Goal: Navigation & Orientation: Understand site structure

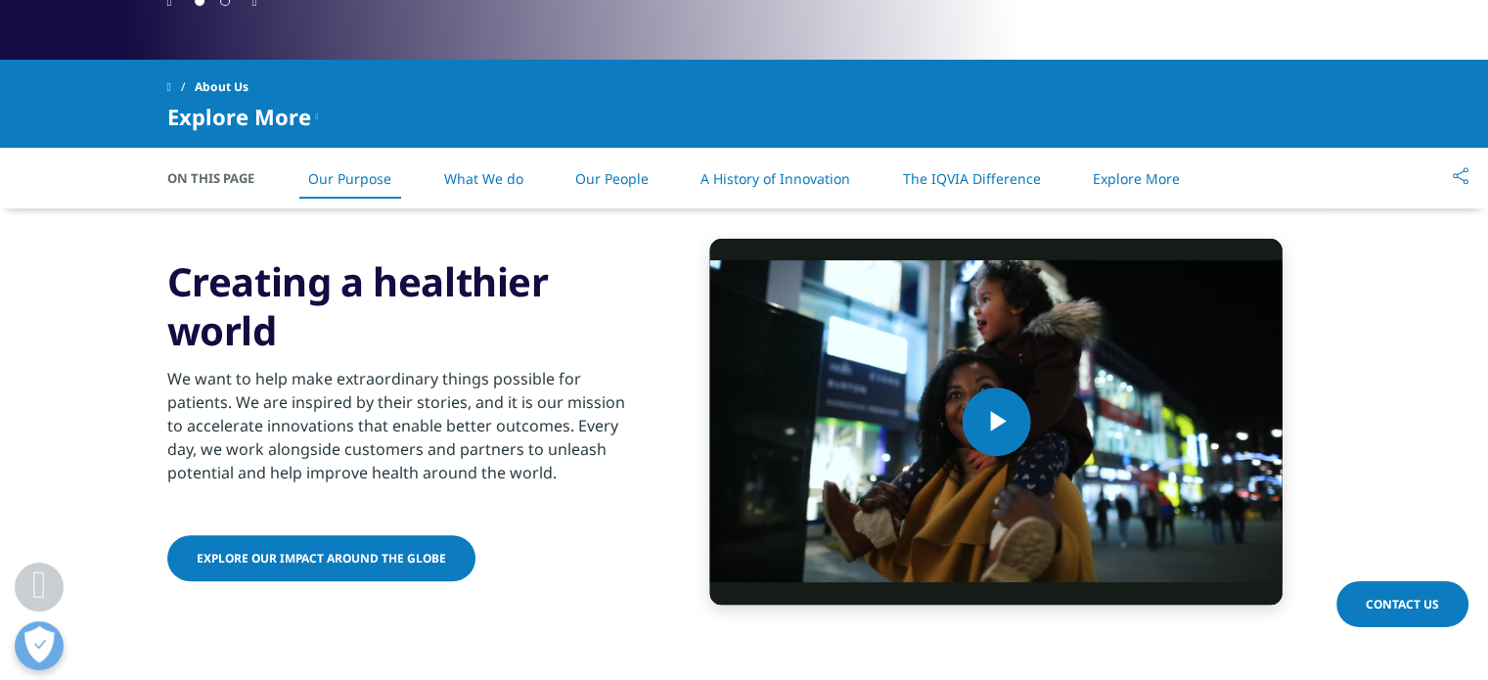
click at [487, 157] on li "What We do" at bounding box center [483, 179] width 118 height 58
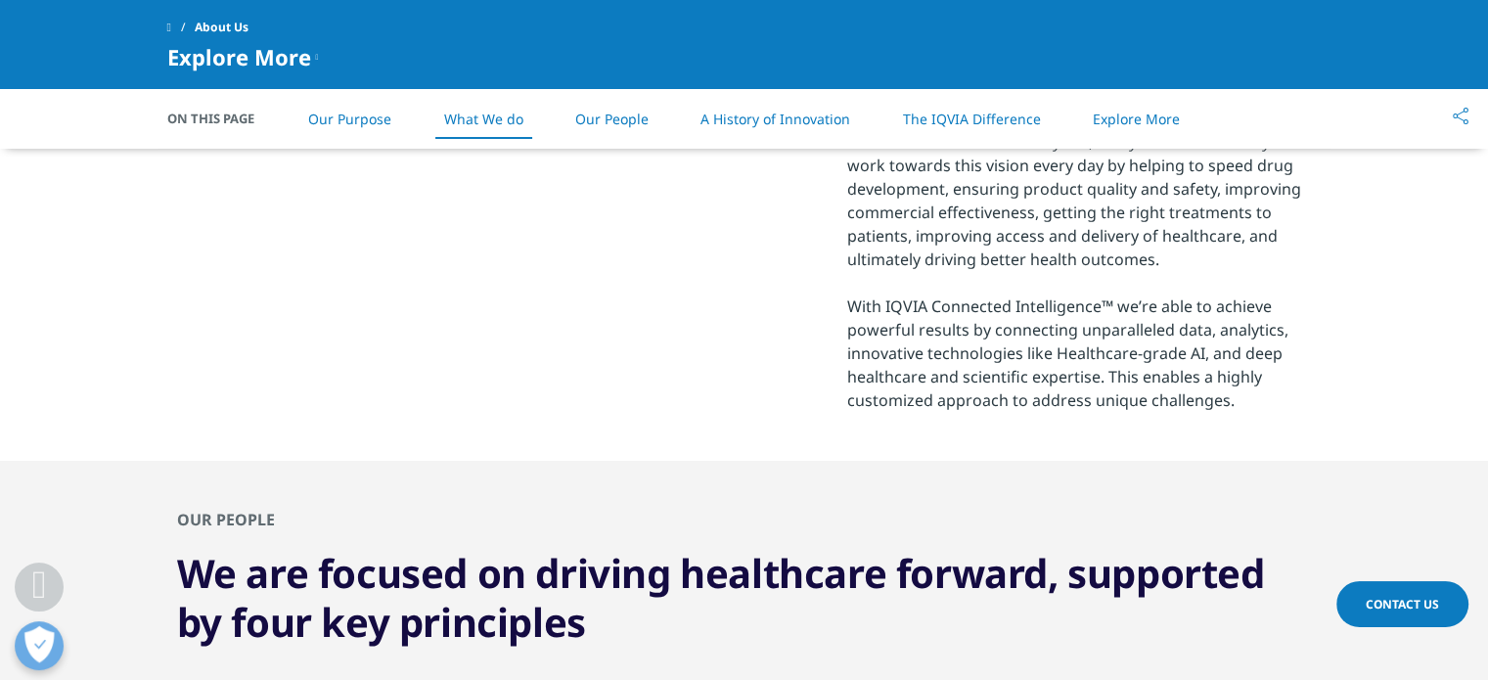
scroll to position [1355, 0]
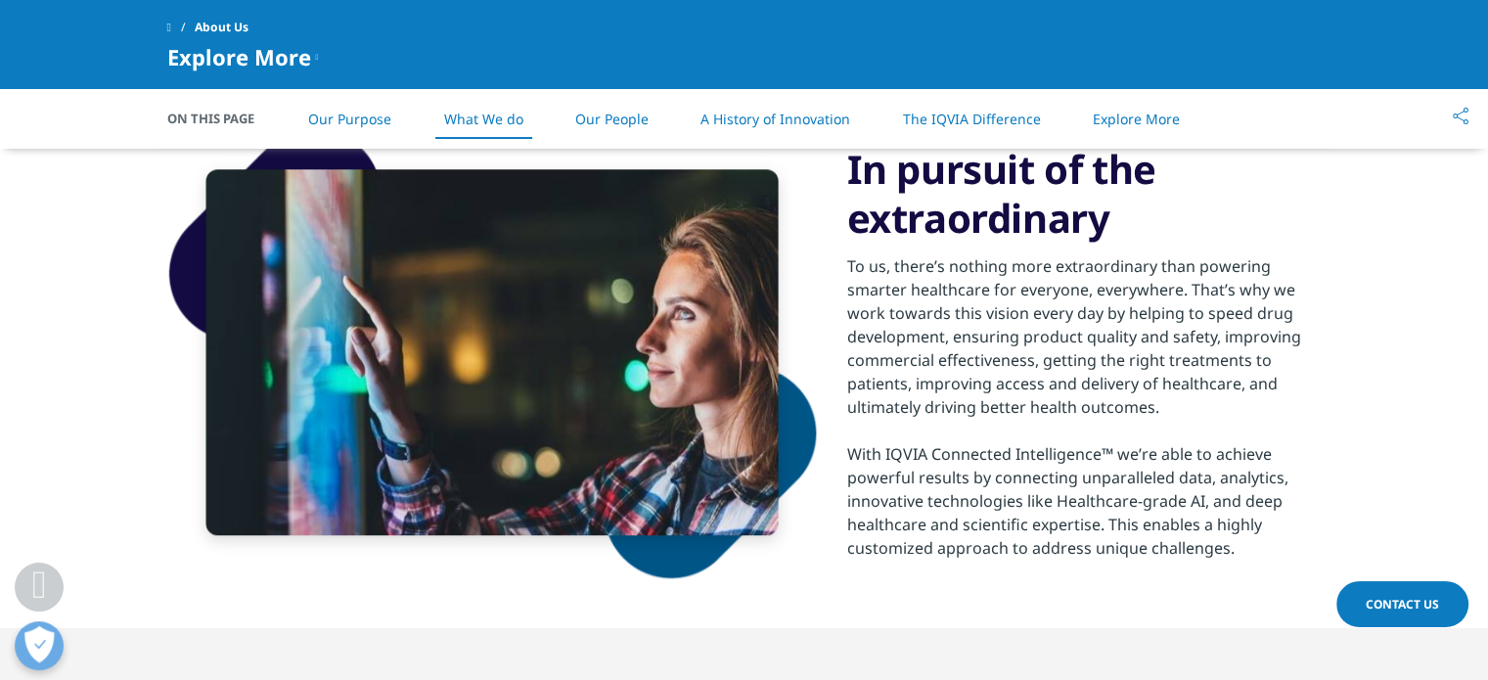
click at [517, 128] on li "What We do" at bounding box center [483, 119] width 118 height 58
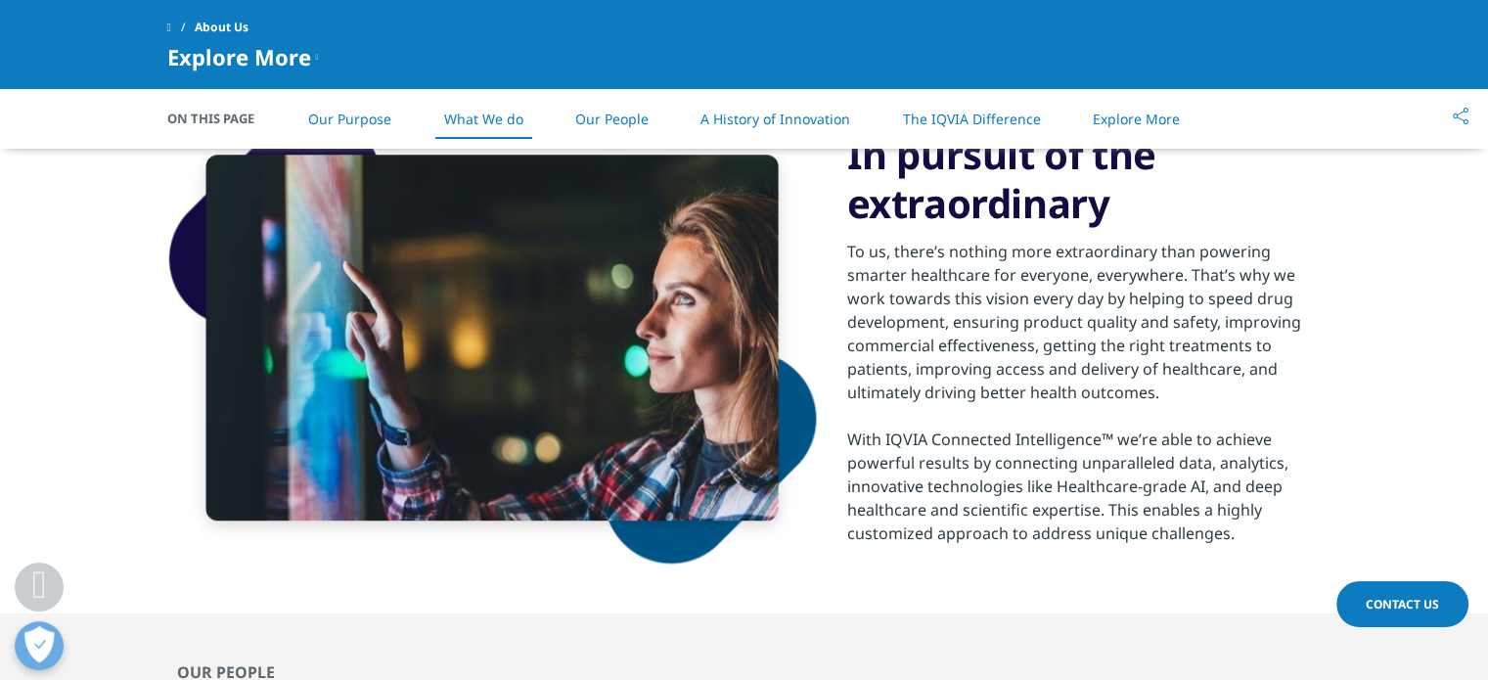
scroll to position [1371, 0]
click at [960, 140] on li "The IQVIA Difference" at bounding box center [971, 119] width 177 height 58
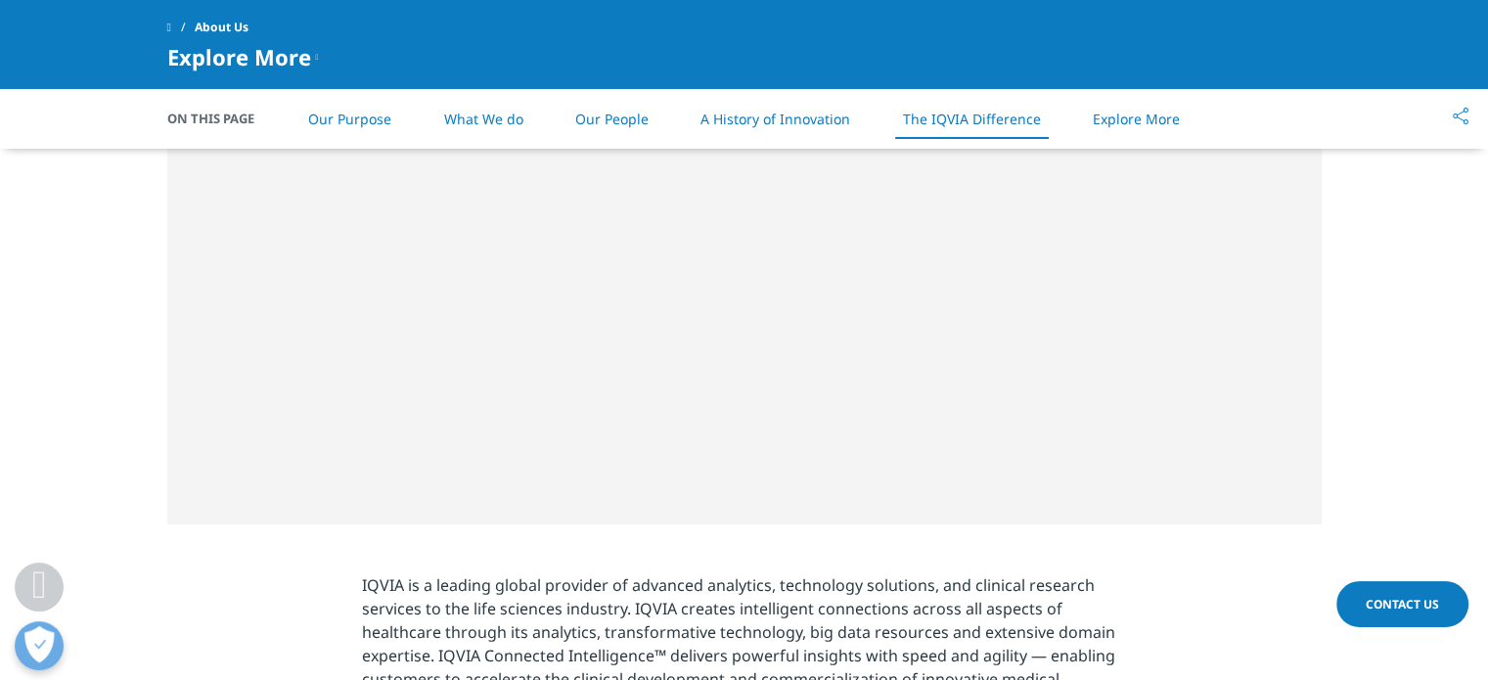
scroll to position [3169, 0]
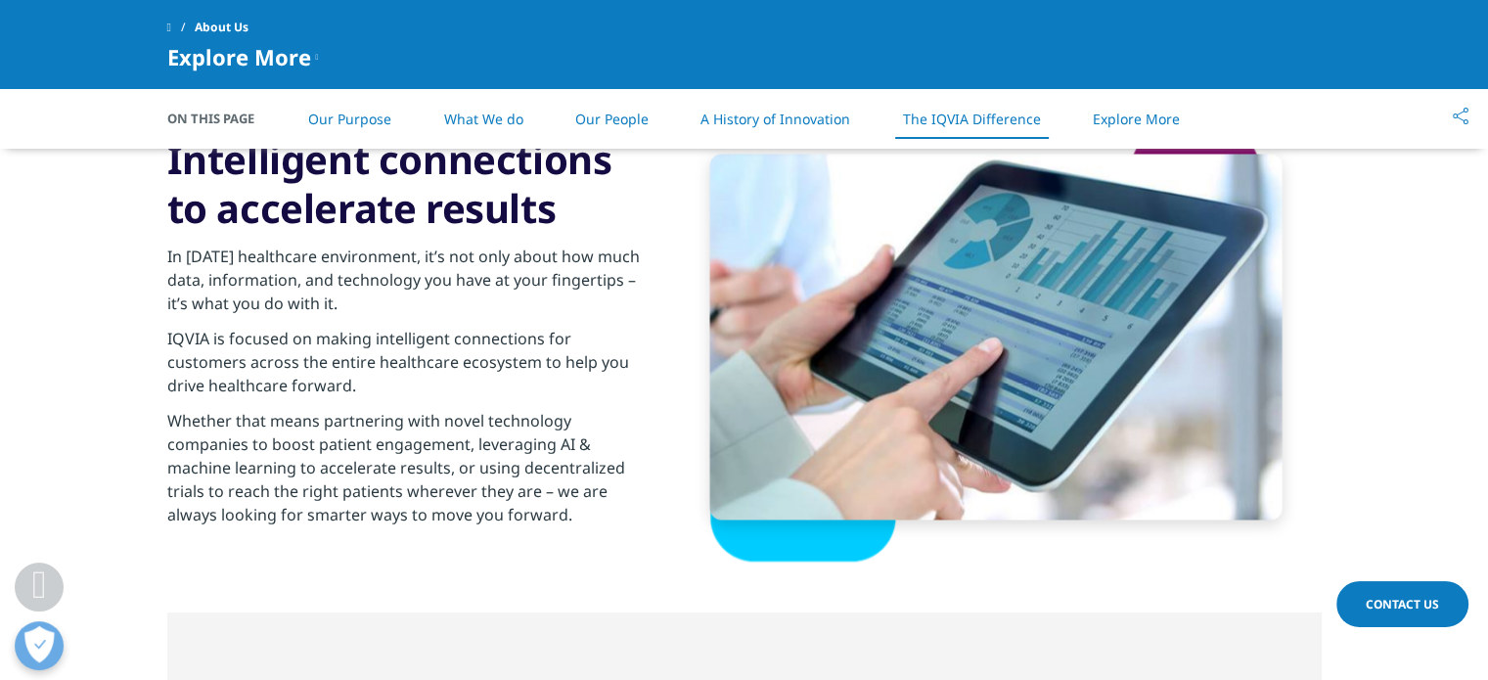
click at [623, 144] on li "Our People" at bounding box center [612, 119] width 113 height 58
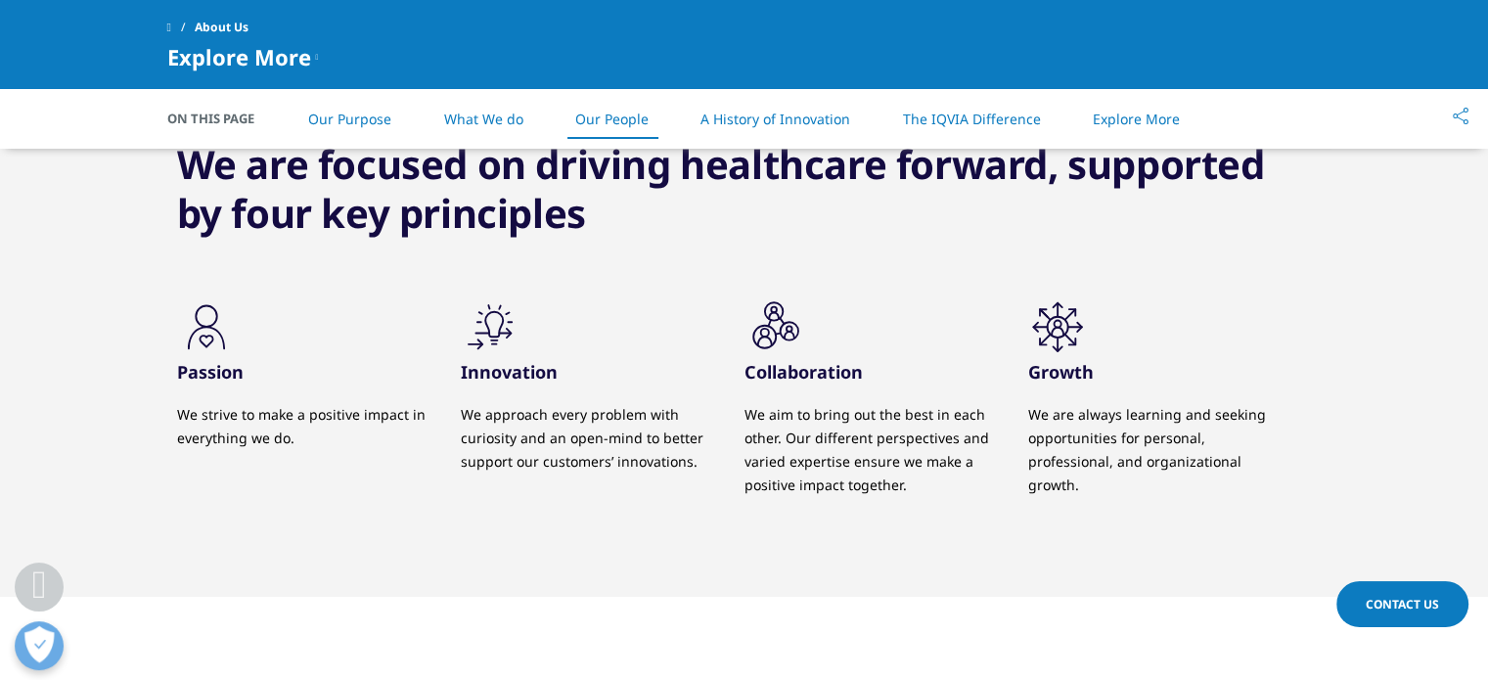
scroll to position [1923, 0]
